Goal: Transaction & Acquisition: Book appointment/travel/reservation

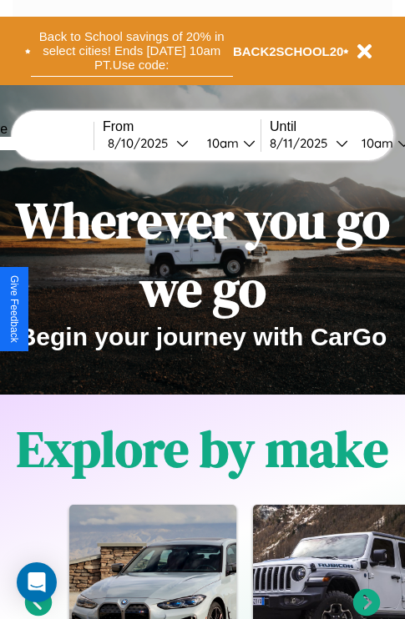
click at [131, 51] on button "Back to School savings of 20% in select cities! Ends [DATE] 10am PT. Use code:" at bounding box center [132, 51] width 202 height 52
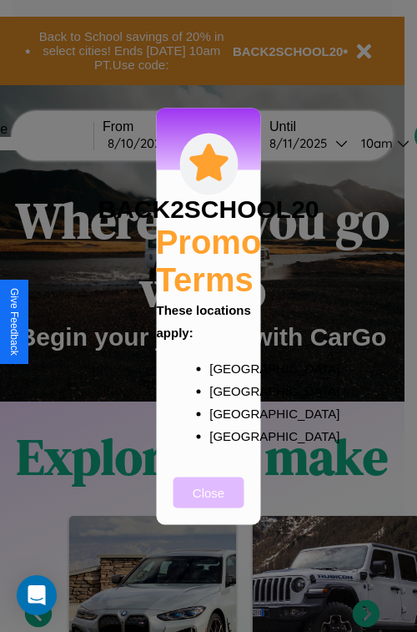
click at [209, 503] on button "Close" at bounding box center [209, 492] width 71 height 31
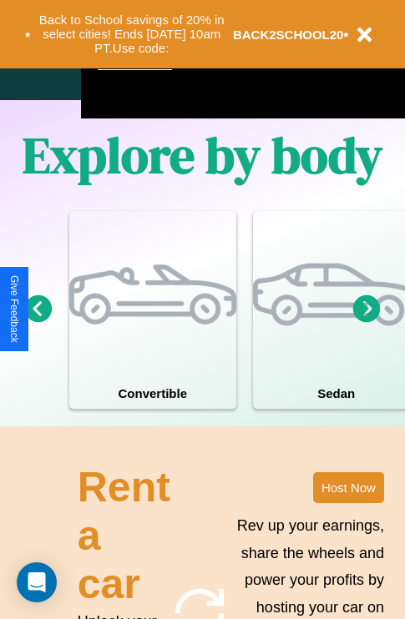
scroll to position [2023, 0]
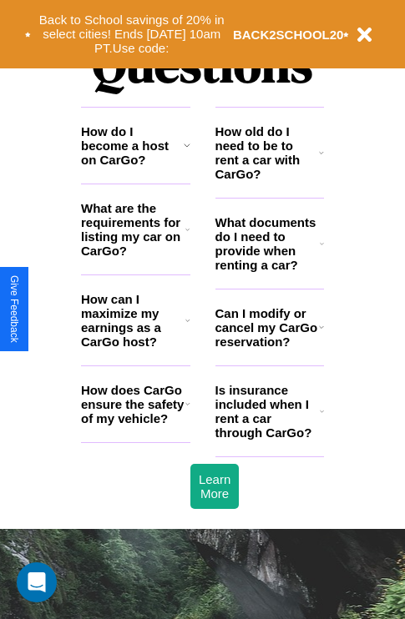
click at [321, 334] on icon at bounding box center [321, 327] width 5 height 13
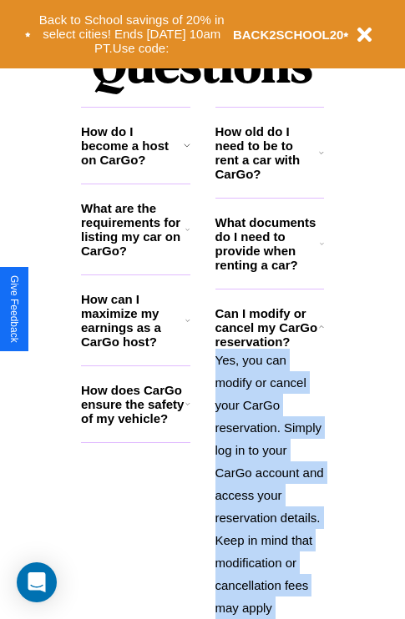
click at [269, 473] on p "Yes, you can modify or cancel your CarGo reservation. Simply log in to your Car…" at bounding box center [269, 518] width 109 height 338
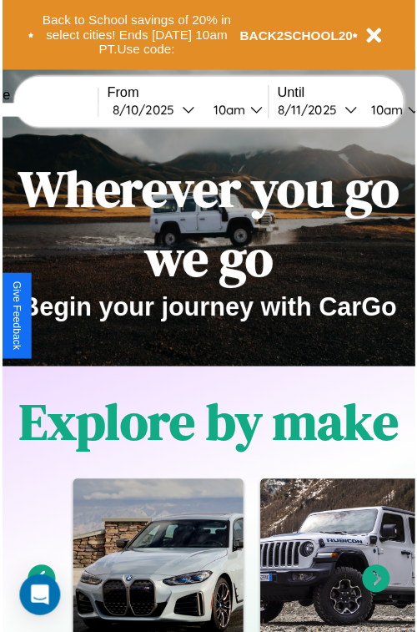
scroll to position [0, 0]
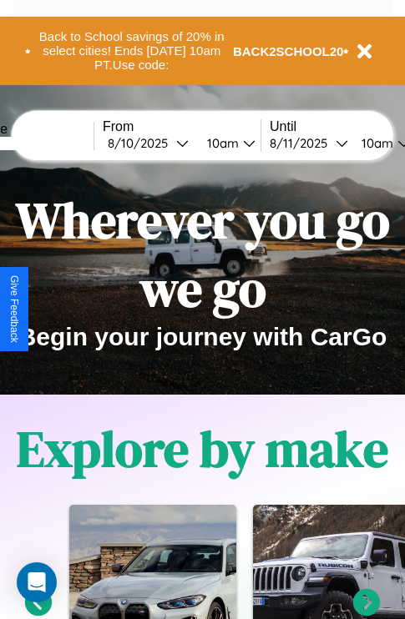
click at [56, 143] on input "text" at bounding box center [30, 143] width 125 height 13
type input "******"
click at [169, 143] on div "[DATE]" at bounding box center [142, 143] width 68 height 16
select select "*"
select select "****"
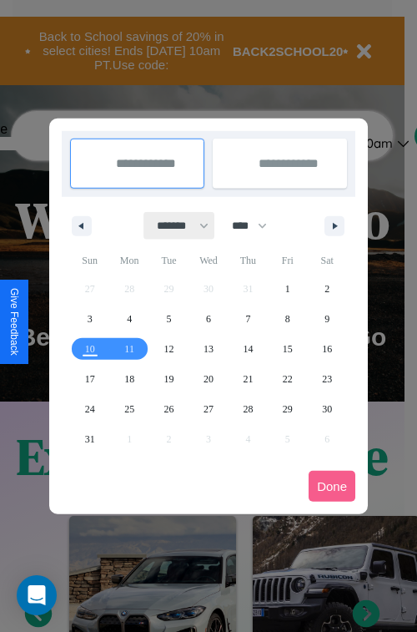
click at [175, 225] on select "******* ******** ***** ***** *** **** **** ****** ********* ******* ******** **…" at bounding box center [179, 226] width 71 height 28
select select "*"
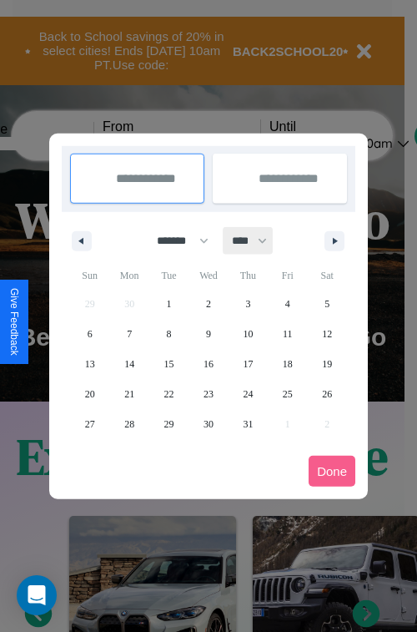
click at [257, 240] on select "**** **** **** **** **** **** **** **** **** **** **** **** **** **** **** ****…" at bounding box center [249, 241] width 50 height 28
select select "****"
click at [169, 393] on span "21" at bounding box center [169, 394] width 10 height 30
type input "**********"
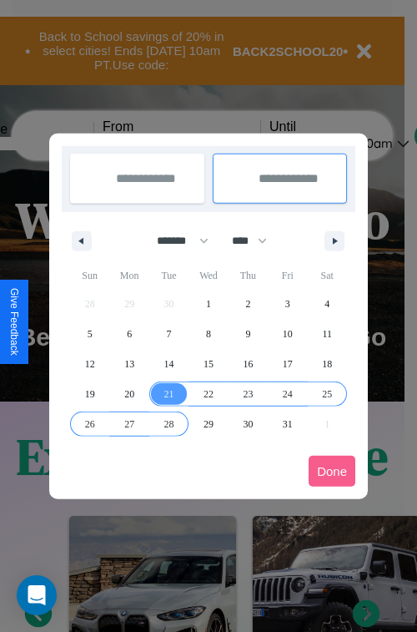
click at [169, 423] on span "28" at bounding box center [169, 424] width 10 height 30
type input "**********"
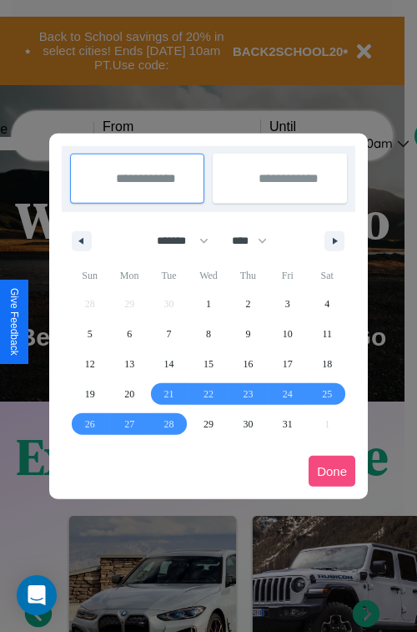
click at [332, 471] on button "Done" at bounding box center [332, 471] width 47 height 31
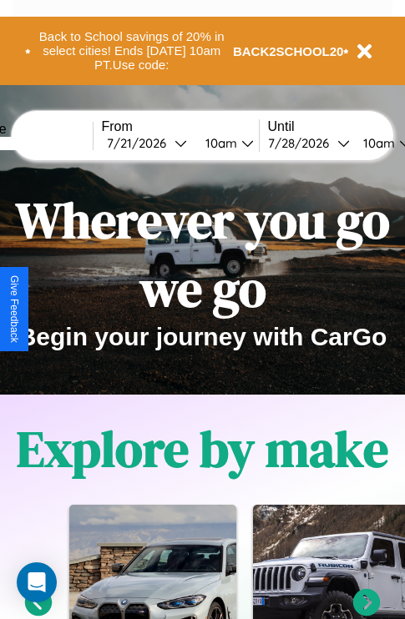
click at [239, 143] on div "10am" at bounding box center [219, 143] width 44 height 16
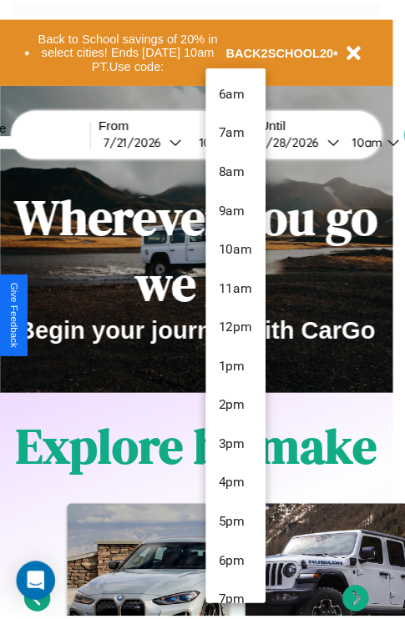
scroll to position [136, 0]
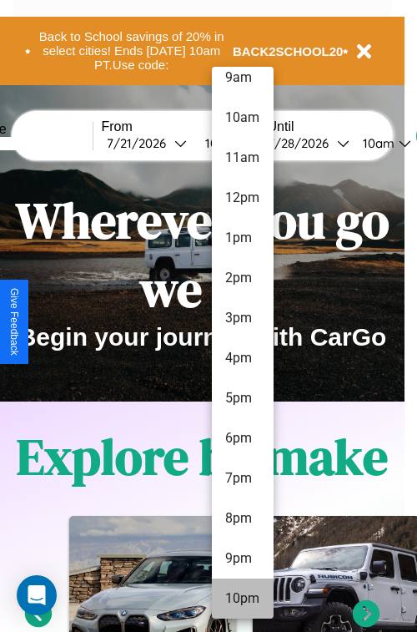
click at [242, 599] on li "10pm" at bounding box center [243, 599] width 62 height 40
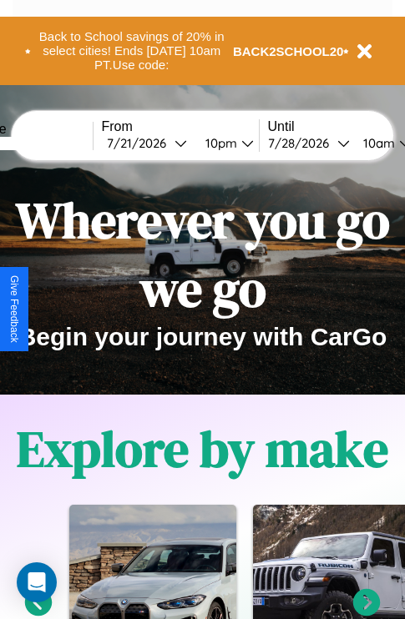
click at [397, 143] on div "10am" at bounding box center [377, 143] width 44 height 16
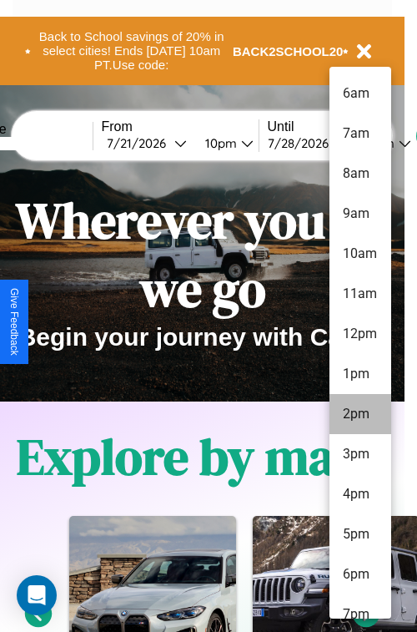
click at [360, 414] on li "2pm" at bounding box center [361, 414] width 62 height 40
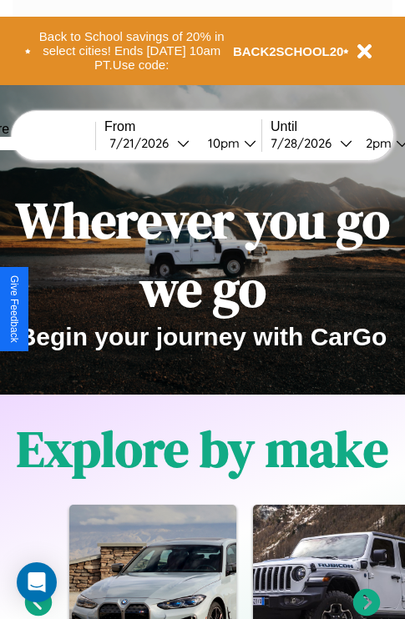
scroll to position [0, 60]
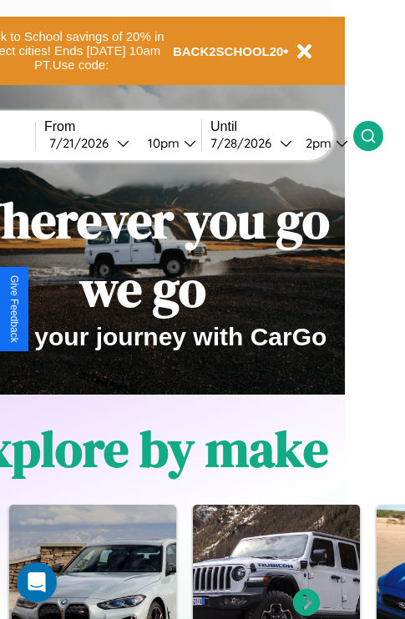
click at [377, 135] on icon at bounding box center [368, 136] width 17 height 17
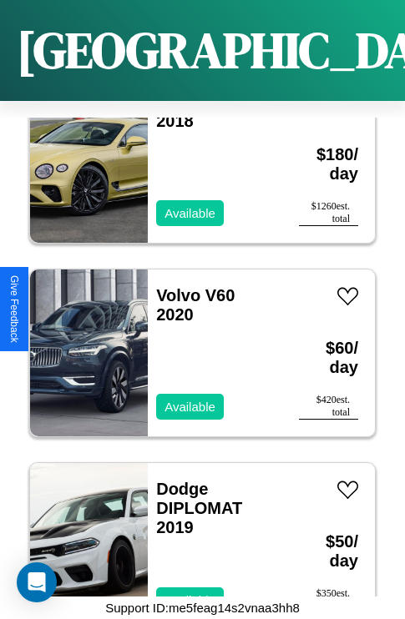
scroll to position [4517, 0]
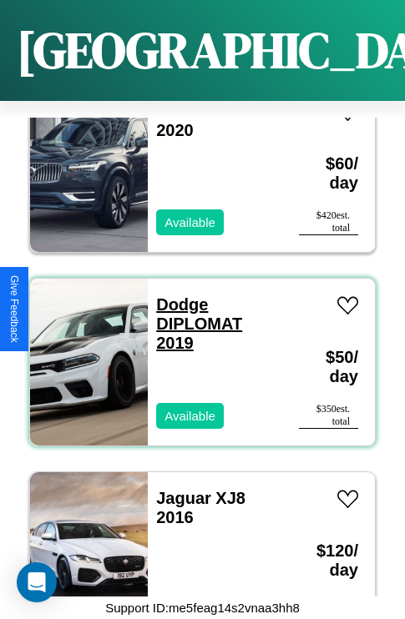
click at [177, 296] on link "Dodge DIPLOMAT 2019" at bounding box center [199, 324] width 86 height 57
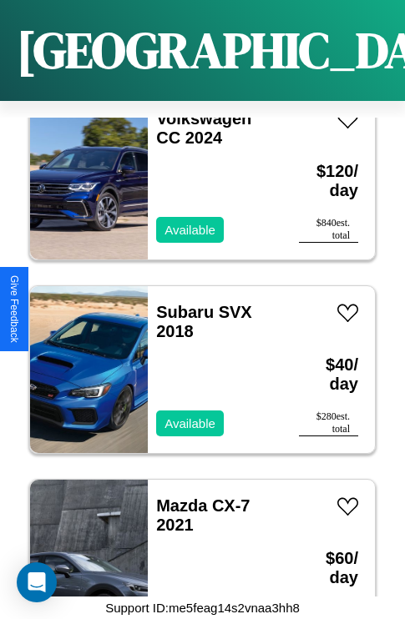
scroll to position [11296, 0]
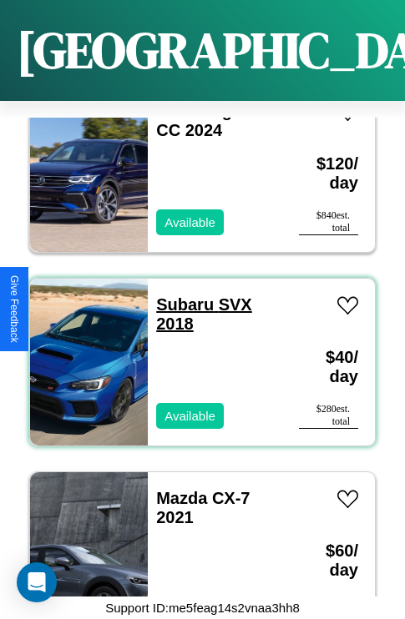
click at [179, 296] on link "Subaru SVX 2018" at bounding box center [204, 315] width 96 height 38
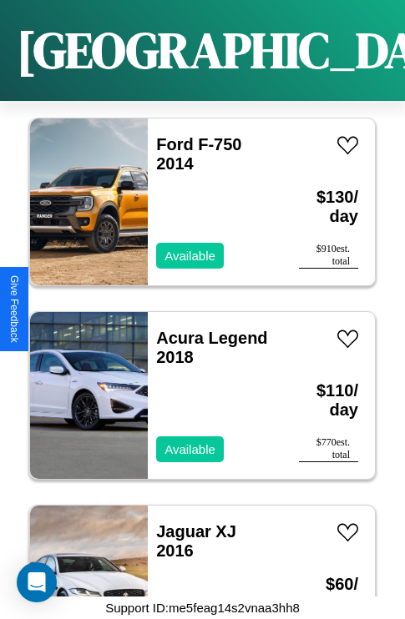
scroll to position [7616, 0]
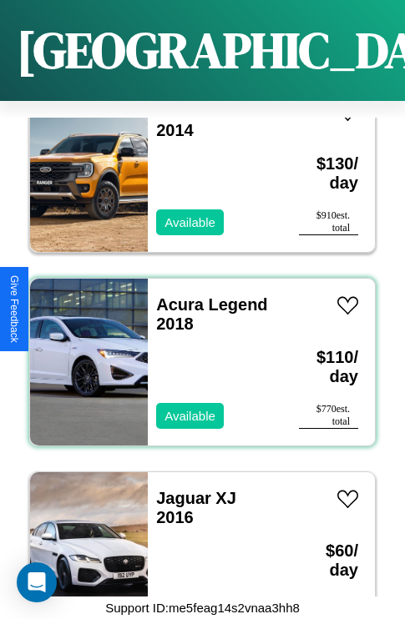
click at [196, 352] on div "Acura Legend 2018 Available" at bounding box center [215, 362] width 134 height 167
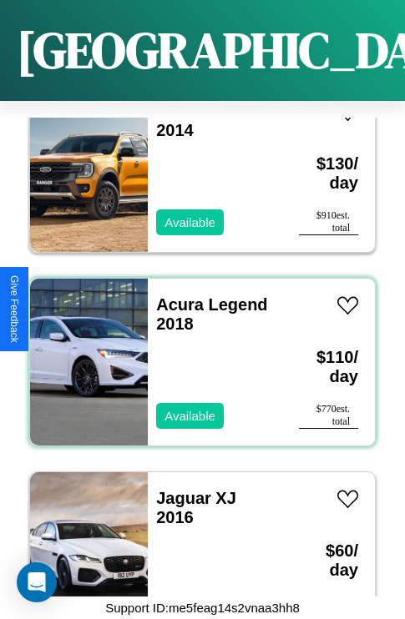
click at [196, 352] on div "Acura Legend 2018 Available" at bounding box center [215, 362] width 134 height 167
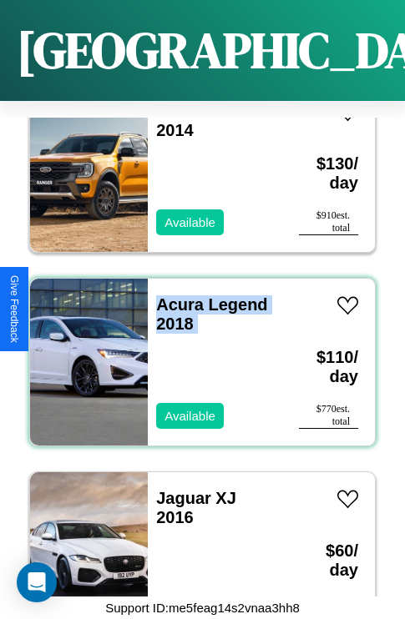
click at [196, 352] on div "Acura Legend 2018 Available" at bounding box center [215, 362] width 134 height 167
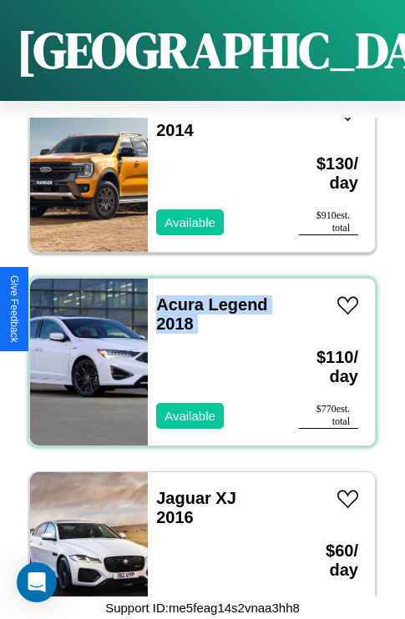
click at [196, 352] on div "Acura Legend 2018 Available" at bounding box center [215, 362] width 134 height 167
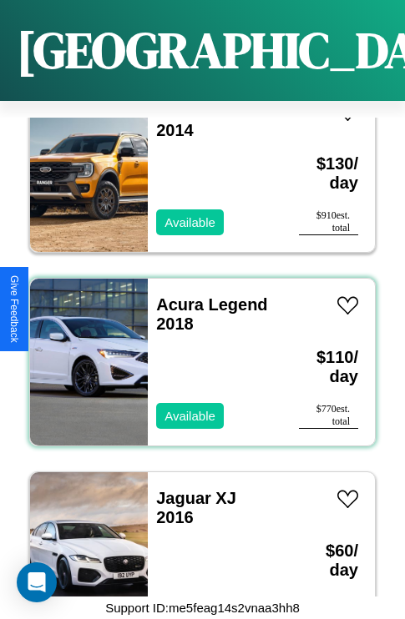
click at [196, 352] on div "Acura Legend 2018 Available" at bounding box center [215, 362] width 134 height 167
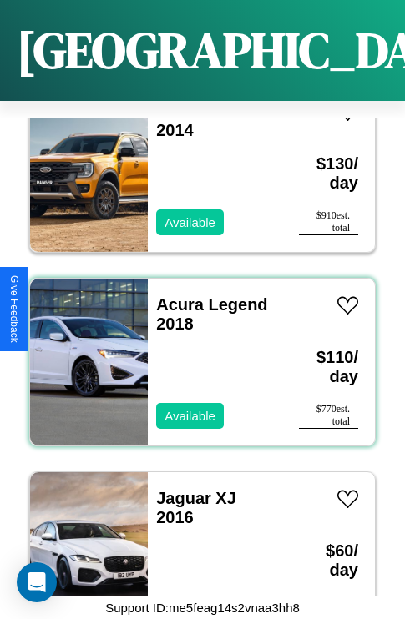
click at [196, 352] on div "Acura Legend 2018 Available" at bounding box center [215, 362] width 134 height 167
click at [174, 296] on link "Acura Legend 2018" at bounding box center [211, 315] width 111 height 38
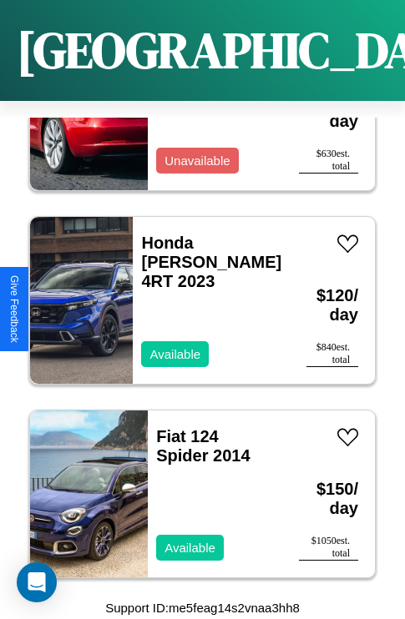
scroll to position [1418, 0]
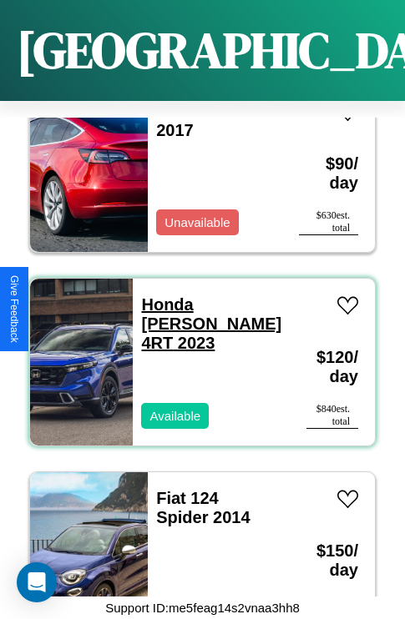
click at [177, 296] on link "Honda [PERSON_NAME] 4RT 2023" at bounding box center [211, 324] width 140 height 57
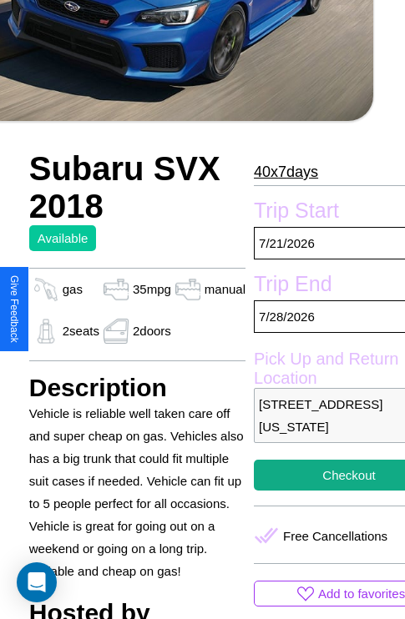
scroll to position [424, 57]
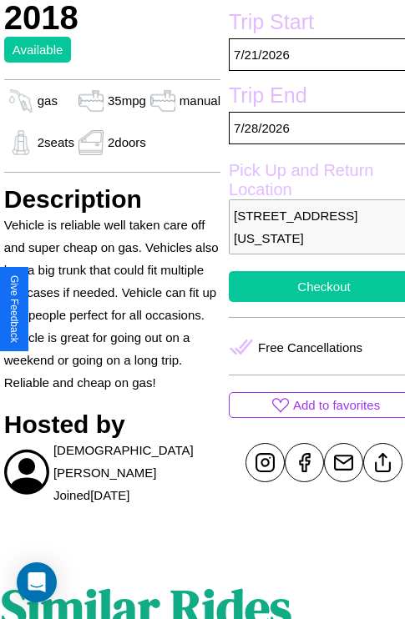
click at [310, 302] on button "Checkout" at bounding box center [324, 286] width 190 height 31
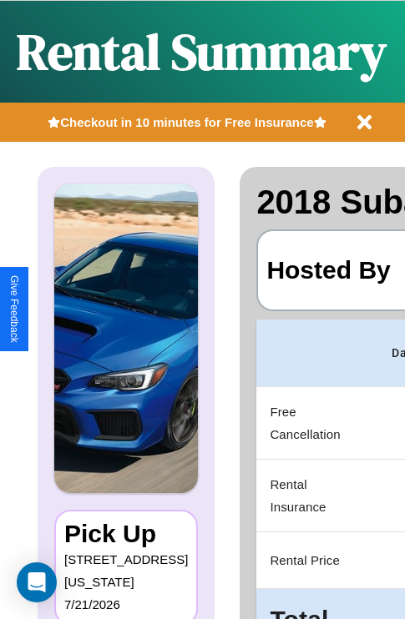
scroll to position [0, 341]
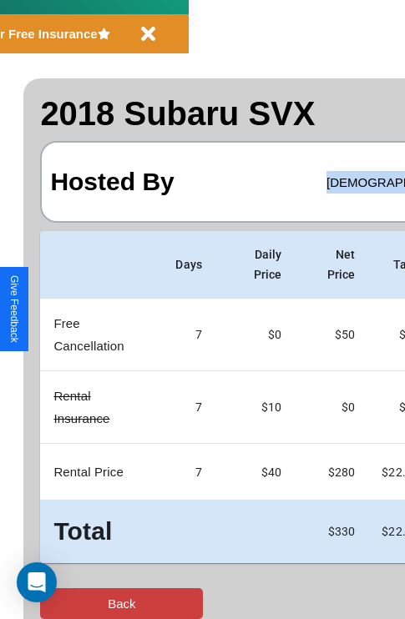
click at [81, 604] on button "Back" at bounding box center [121, 604] width 163 height 31
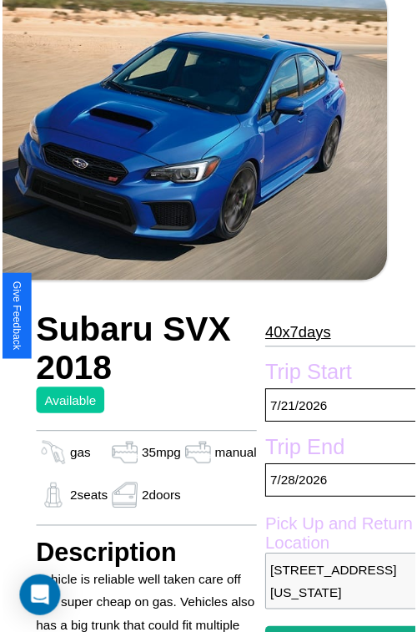
scroll to position [169, 57]
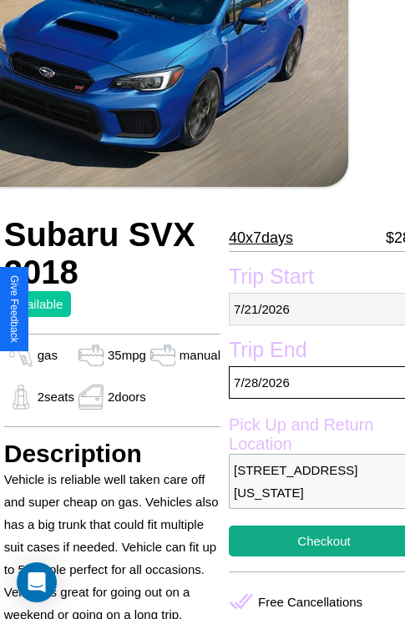
click at [310, 309] on p "7 / 21 / 2026" at bounding box center [324, 309] width 190 height 33
select select "*"
select select "****"
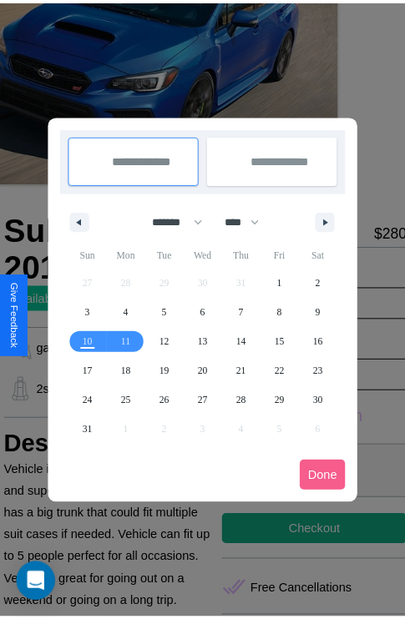
scroll to position [0, 57]
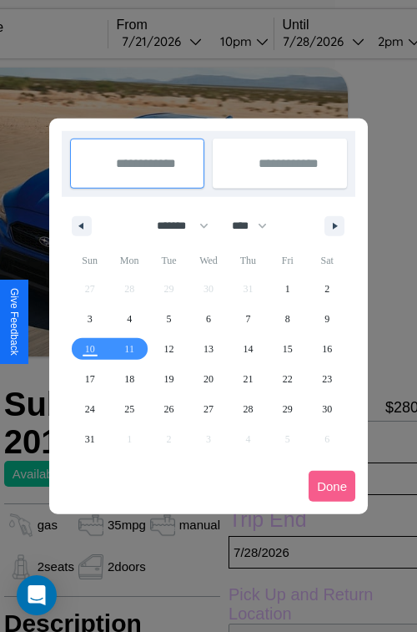
click at [184, 41] on div at bounding box center [208, 316] width 417 height 632
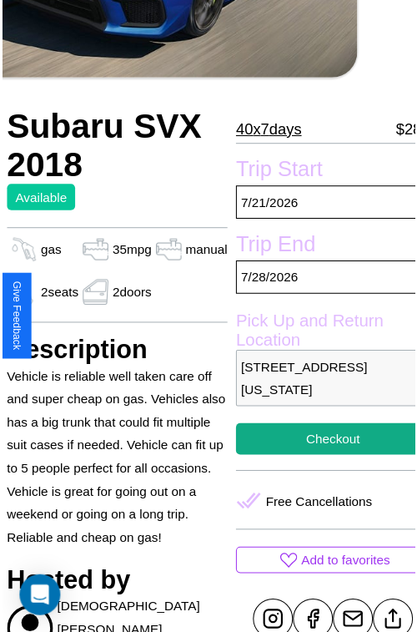
scroll to position [543, 57]
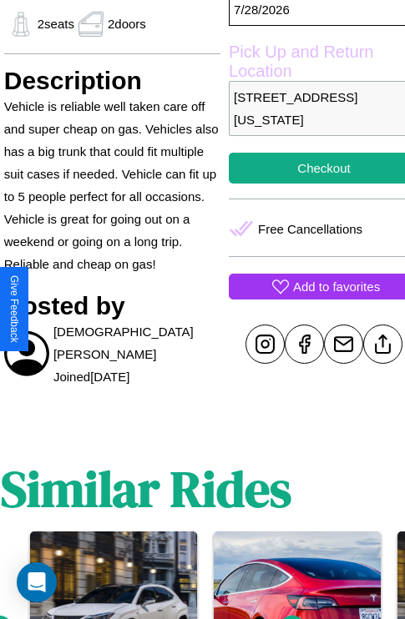
click at [310, 298] on p "Add to favorites" at bounding box center [336, 286] width 87 height 23
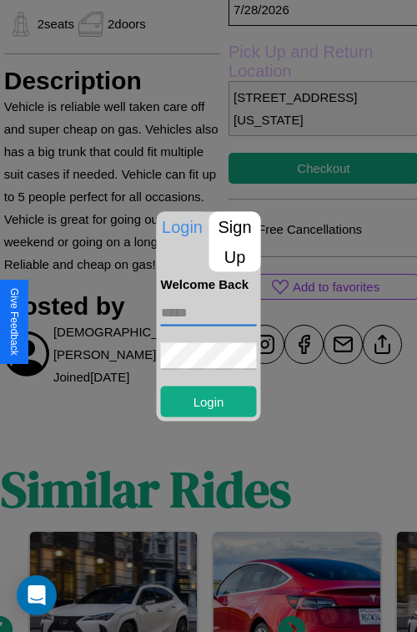
click at [209, 312] on input "text" at bounding box center [209, 312] width 96 height 27
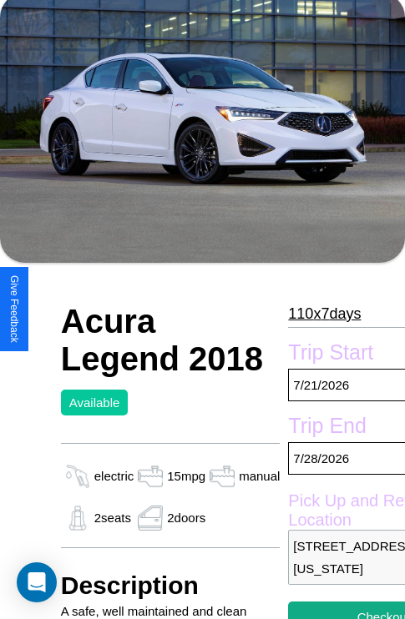
scroll to position [109, 0]
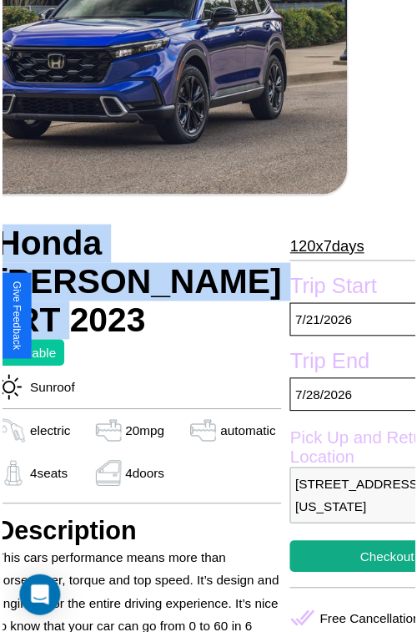
scroll to position [184, 80]
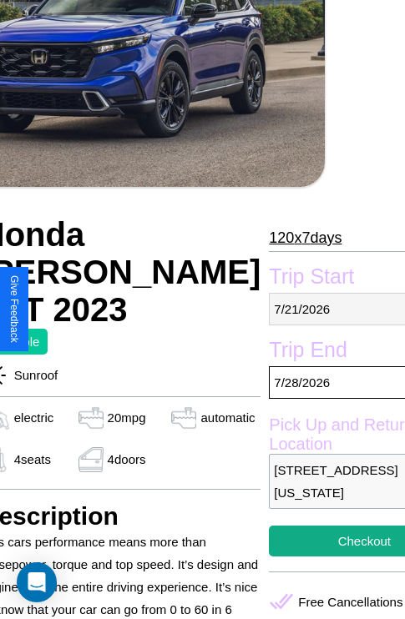
click at [309, 309] on p "[DATE]" at bounding box center [364, 309] width 190 height 33
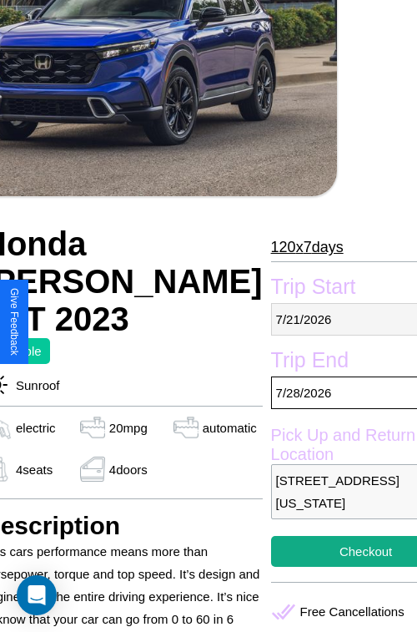
select select "*"
select select "****"
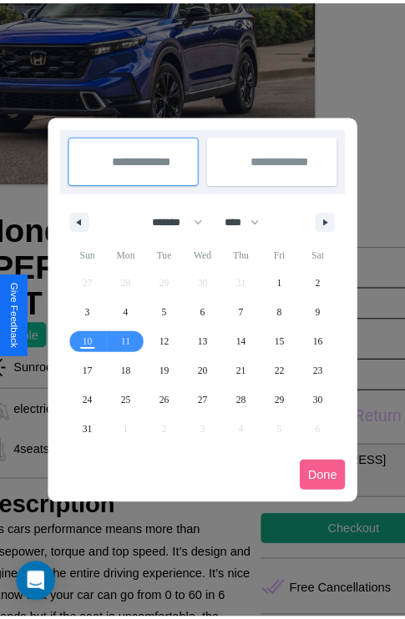
scroll to position [0, 80]
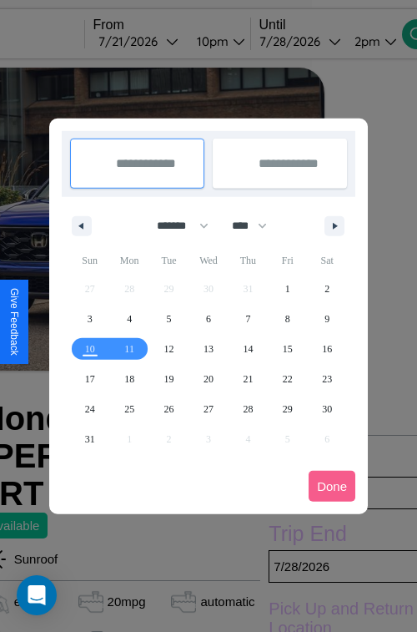
click at [161, 41] on div at bounding box center [208, 316] width 417 height 632
